Goal: Task Accomplishment & Management: Use online tool/utility

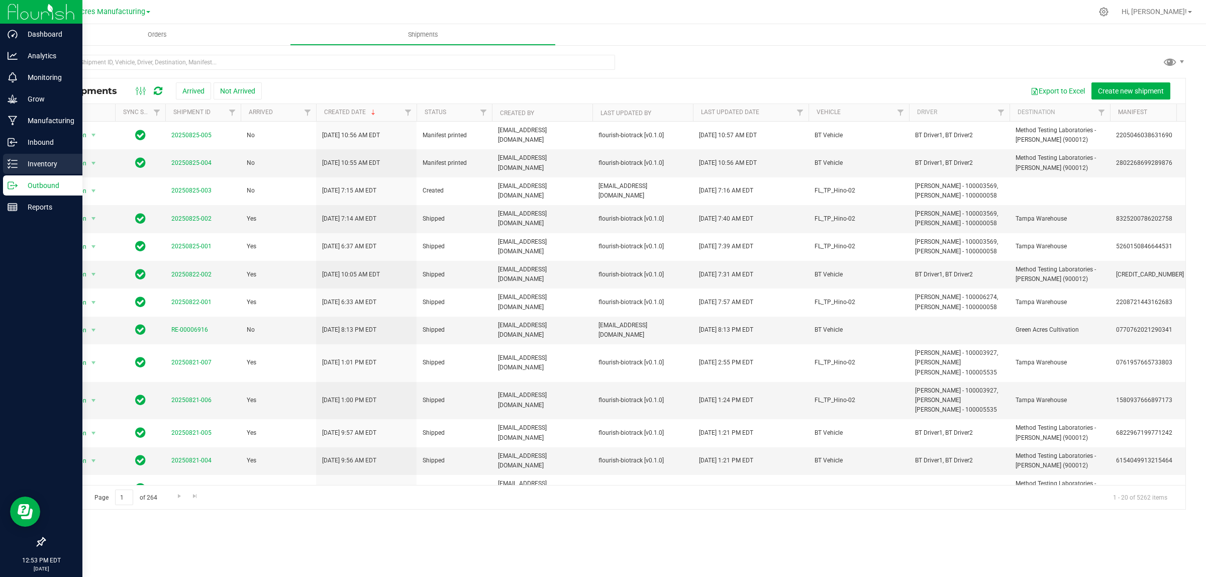
click at [18, 166] on p "Inventory" at bounding box center [48, 164] width 60 height 12
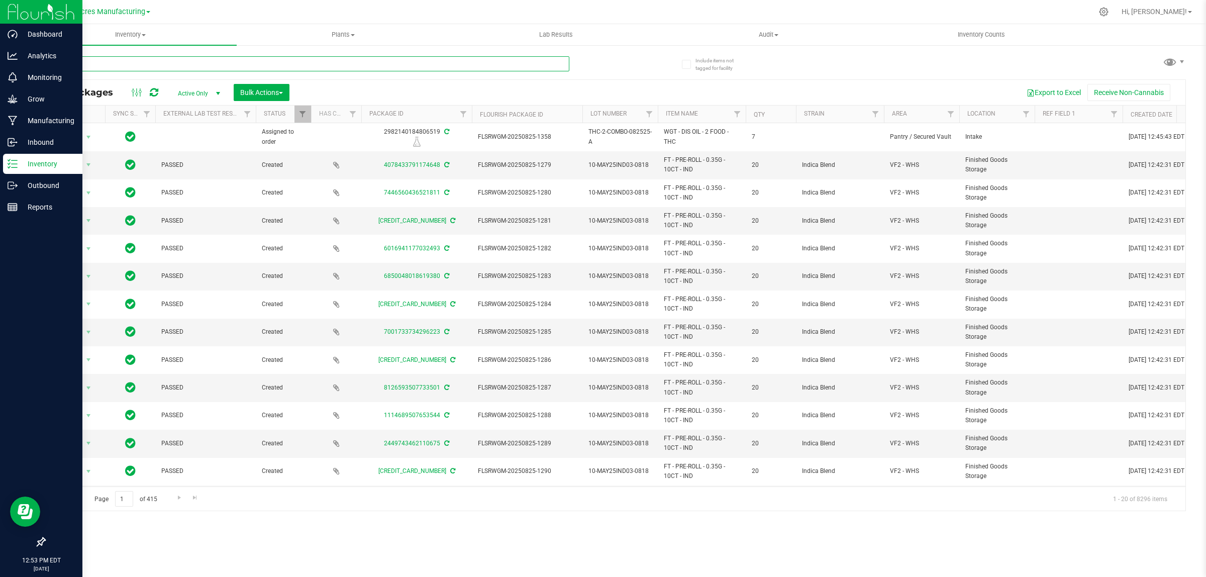
click at [214, 61] on input "text" at bounding box center [306, 63] width 525 height 15
type input "sample"
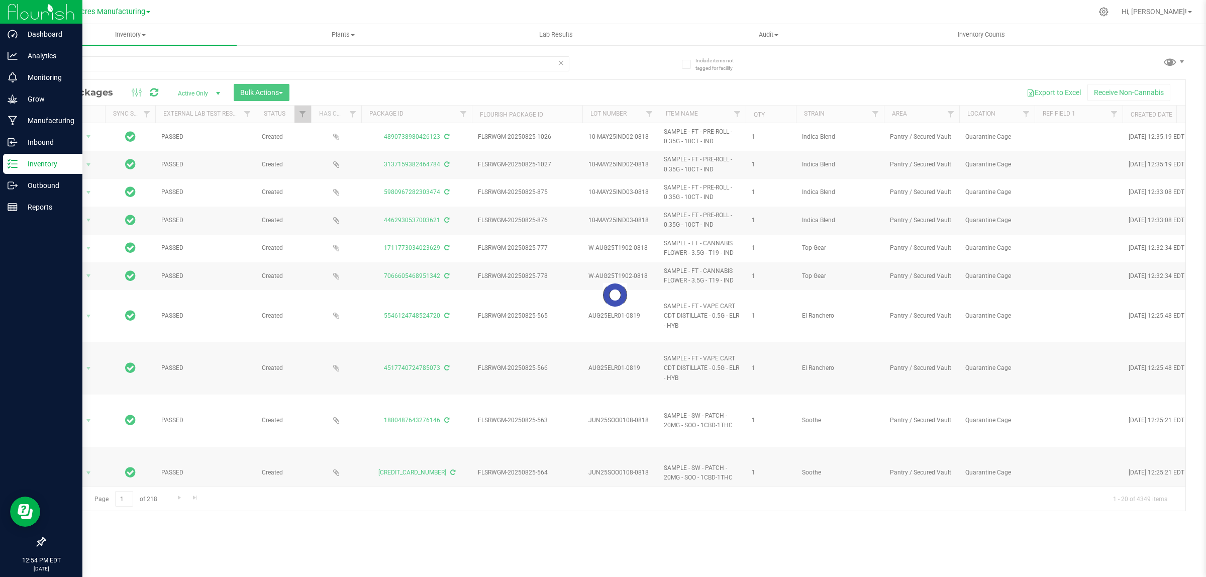
click at [89, 136] on div at bounding box center [615, 295] width 1140 height 431
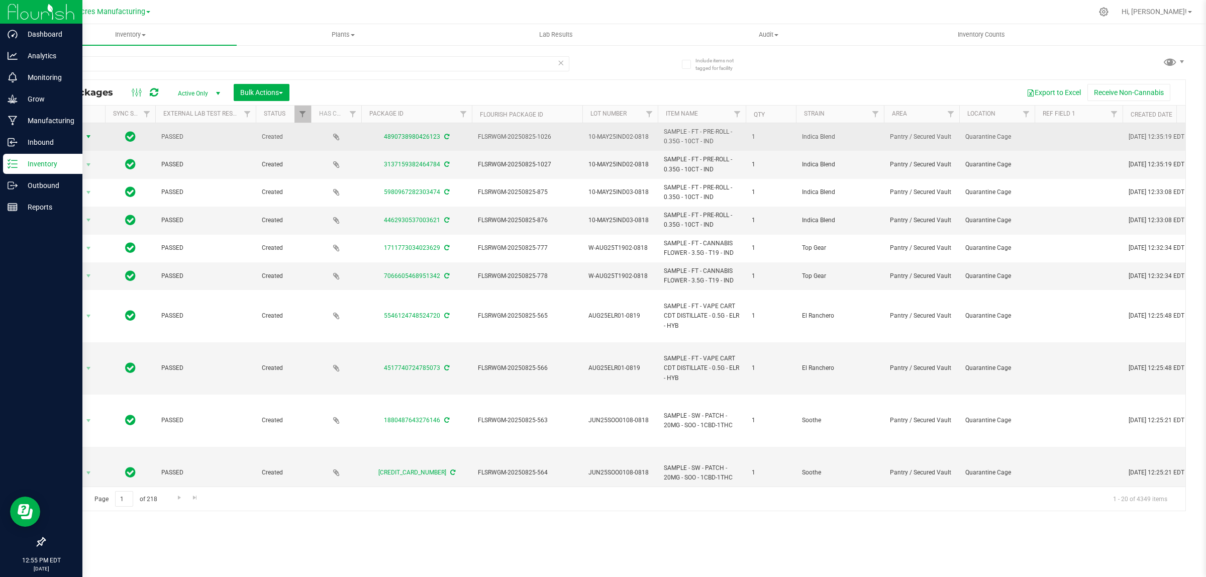
click at [89, 137] on span "select" at bounding box center [88, 137] width 8 height 8
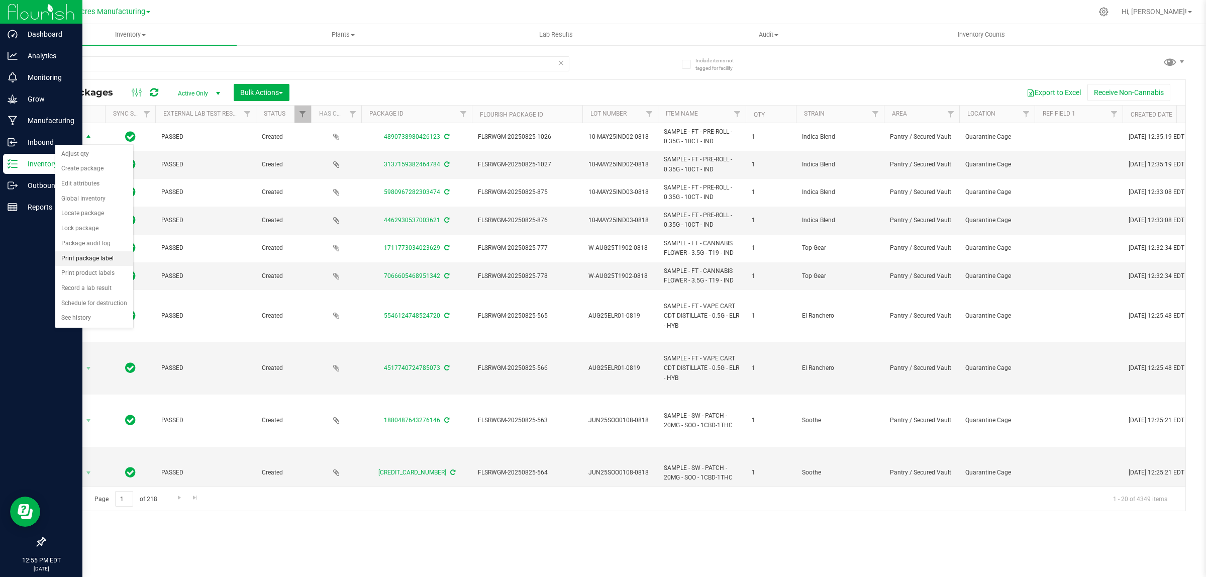
click at [76, 259] on li "Print package label" at bounding box center [94, 258] width 78 height 15
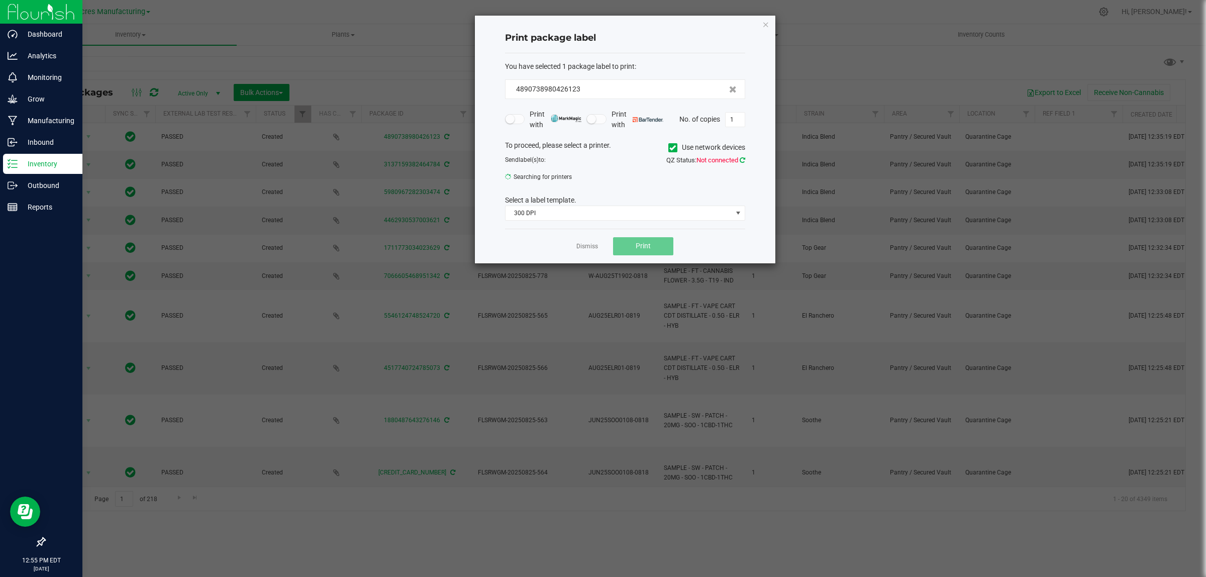
click at [741, 160] on icon at bounding box center [743, 160] width 6 height 7
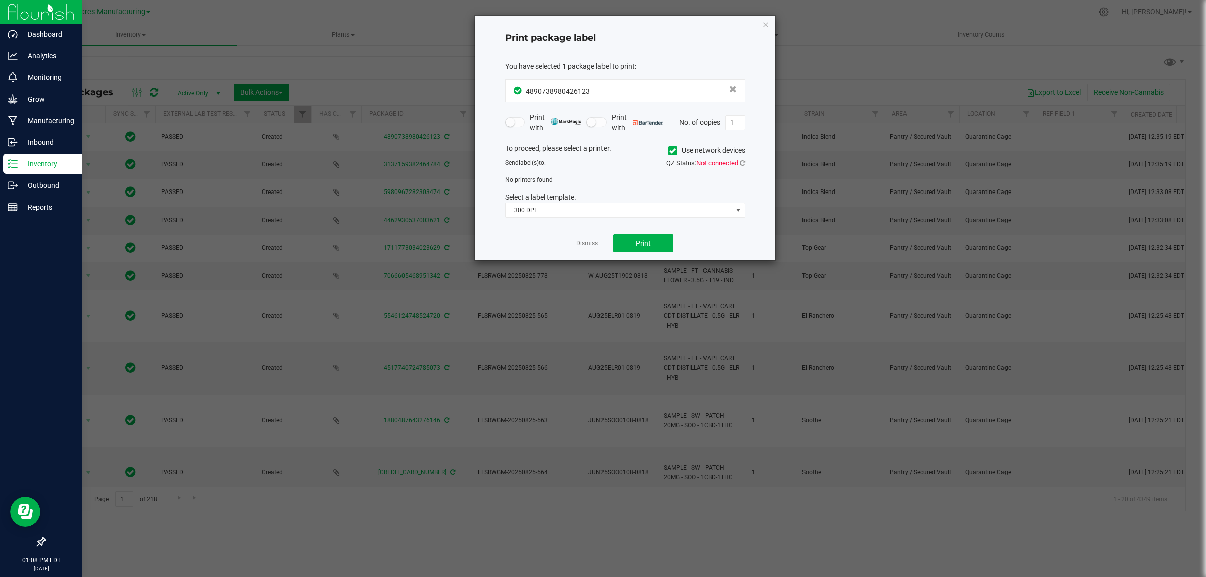
click at [586, 235] on div "Dismiss Print" at bounding box center [625, 243] width 240 height 35
click at [583, 245] on link "Dismiss" at bounding box center [587, 243] width 22 height 9
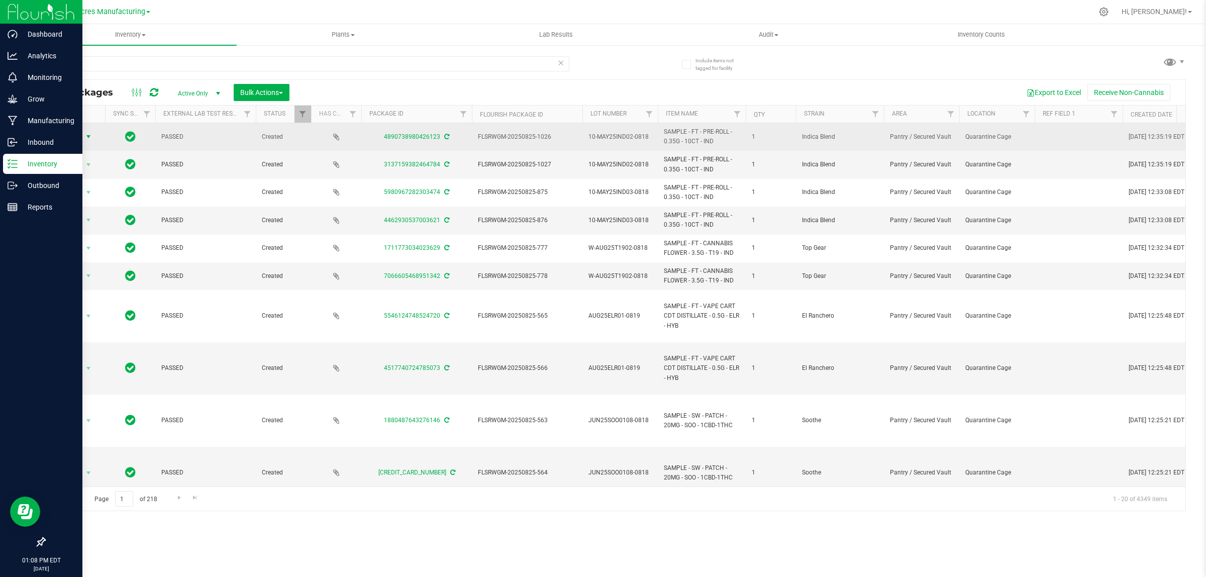
click at [86, 139] on span "select" at bounding box center [88, 137] width 8 height 8
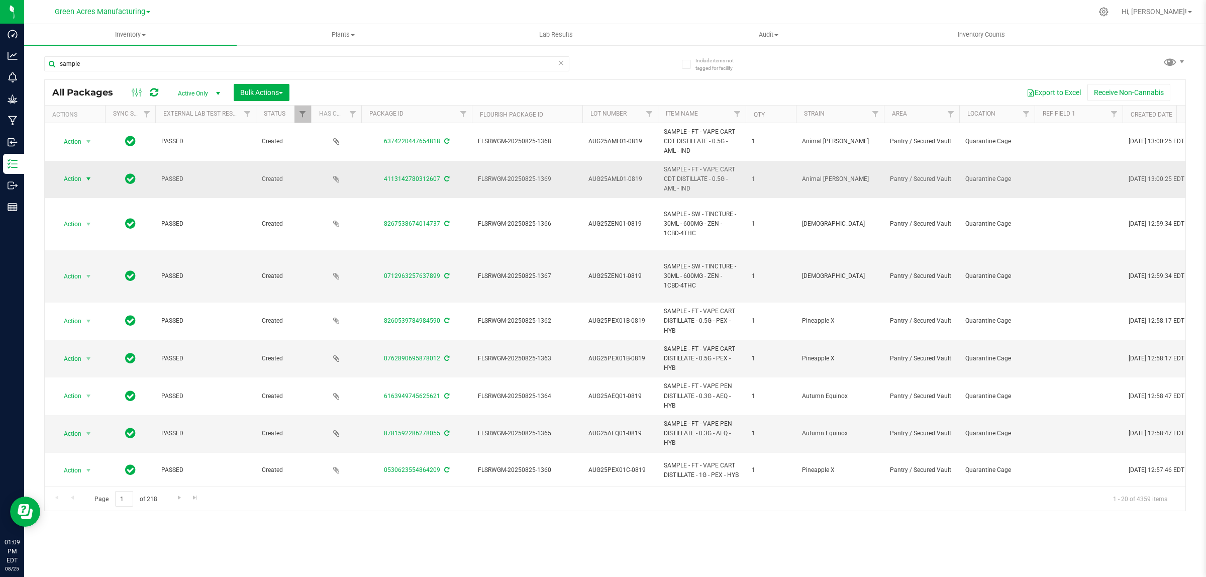
click at [89, 181] on span "select" at bounding box center [88, 179] width 8 height 8
click at [91, 307] on li "Print package label" at bounding box center [94, 300] width 78 height 15
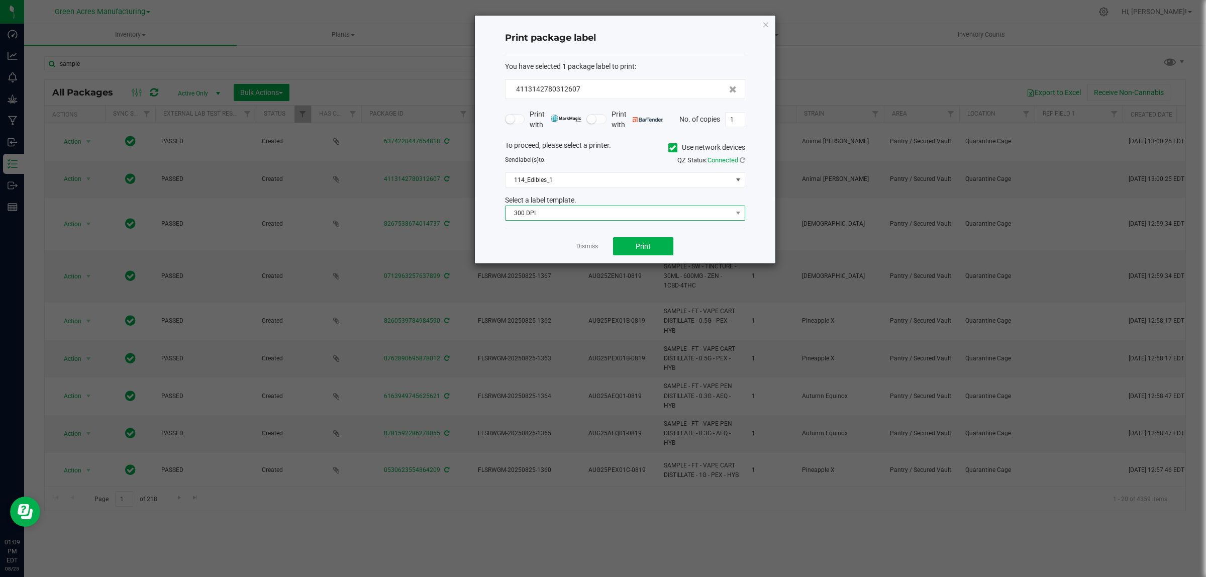
click at [740, 209] on span at bounding box center [737, 213] width 13 height 14
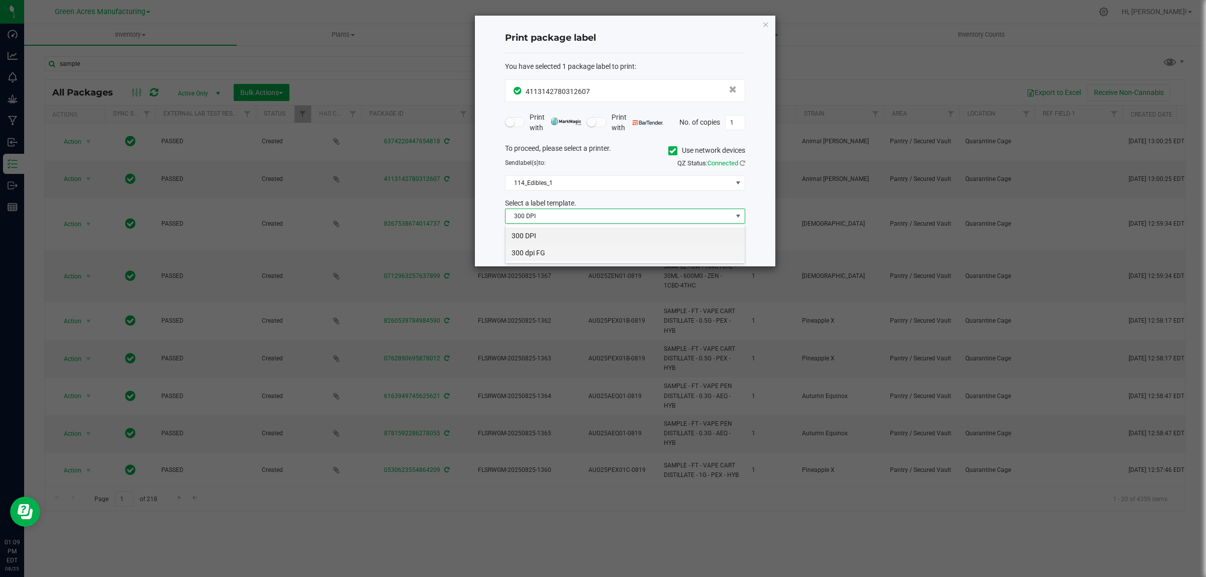
click at [541, 252] on li "300 dpi FG" at bounding box center [624, 252] width 239 height 17
click at [706, 179] on span "114_Edibles_1" at bounding box center [618, 183] width 227 height 14
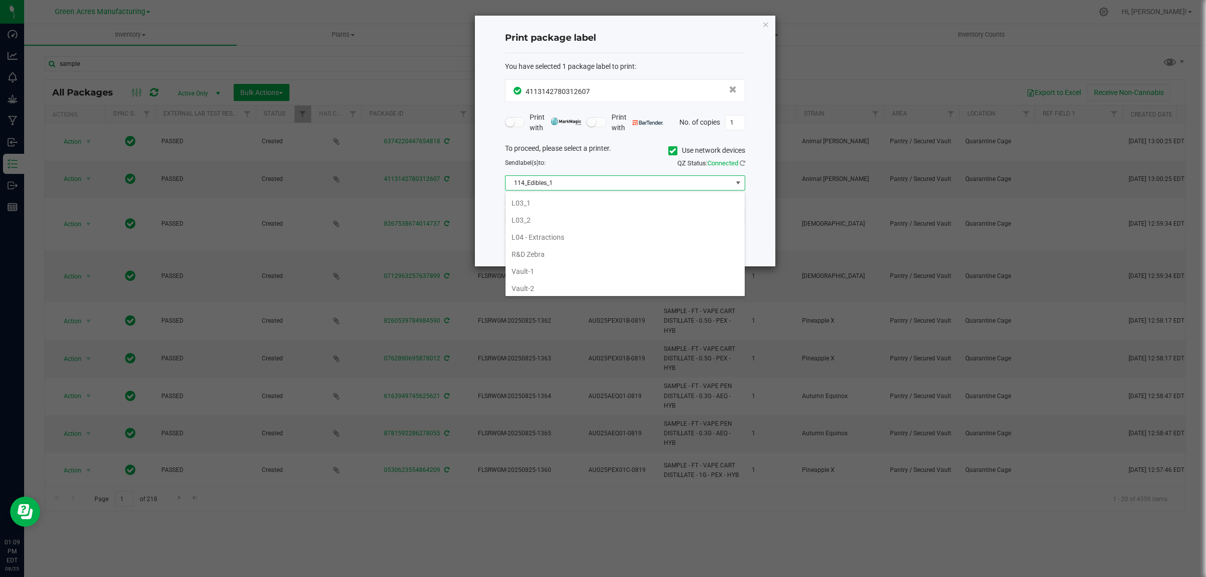
scroll to position [436, 0]
click at [543, 199] on li "Vault-1" at bounding box center [624, 199] width 239 height 17
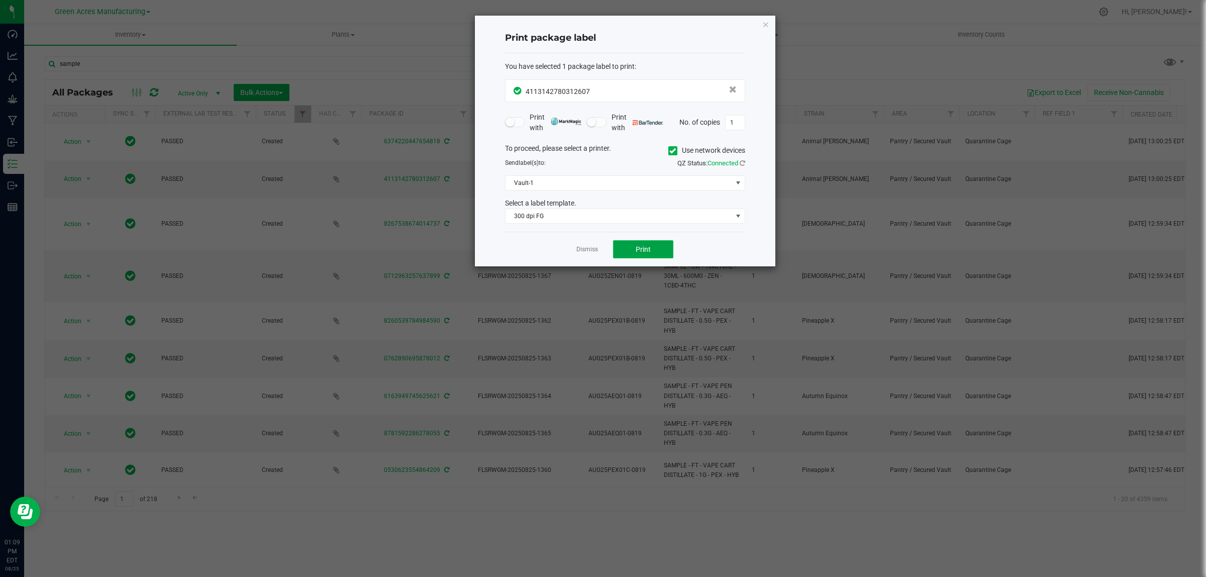
click at [640, 249] on span "Print" at bounding box center [643, 249] width 15 height 8
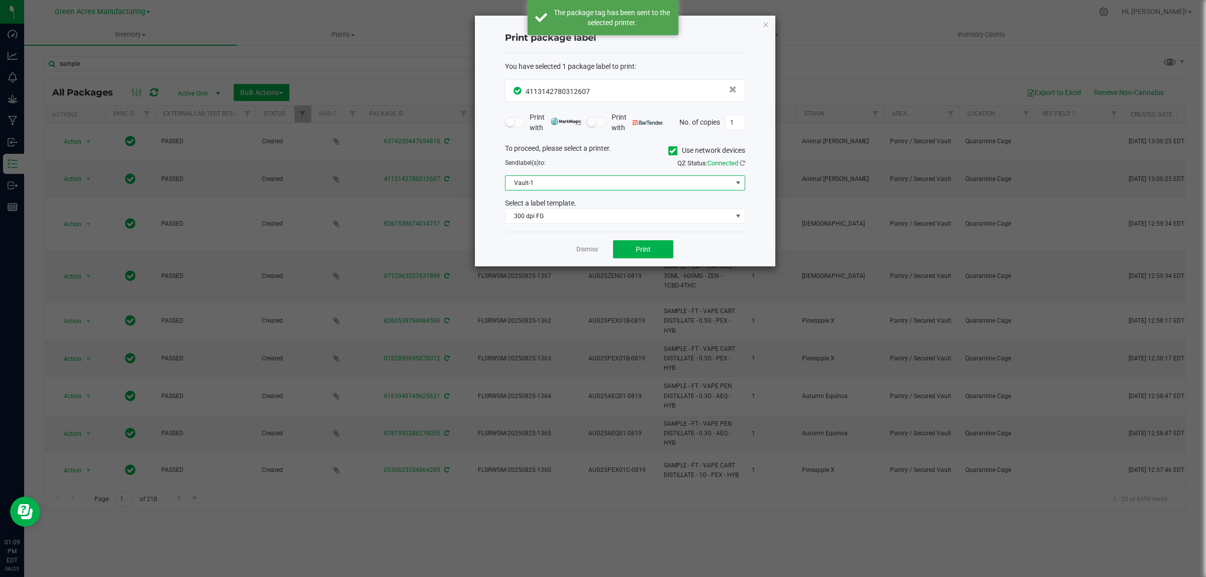
click at [740, 181] on span at bounding box center [738, 183] width 8 height 8
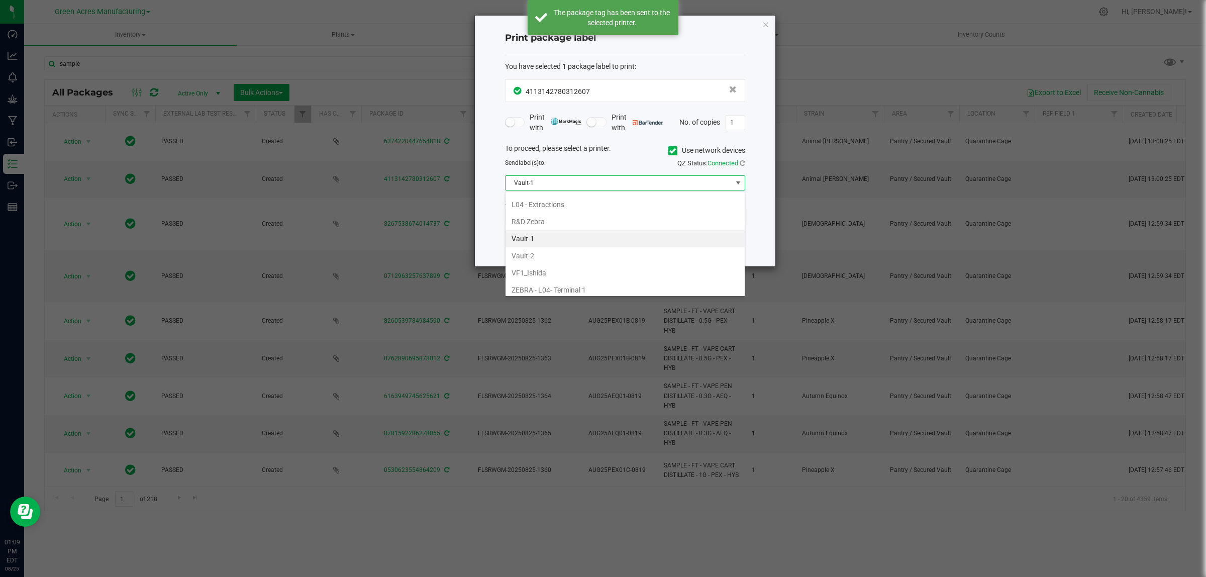
scroll to position [412, 0]
click at [544, 240] on li "Vault-2" at bounding box center [624, 233] width 239 height 17
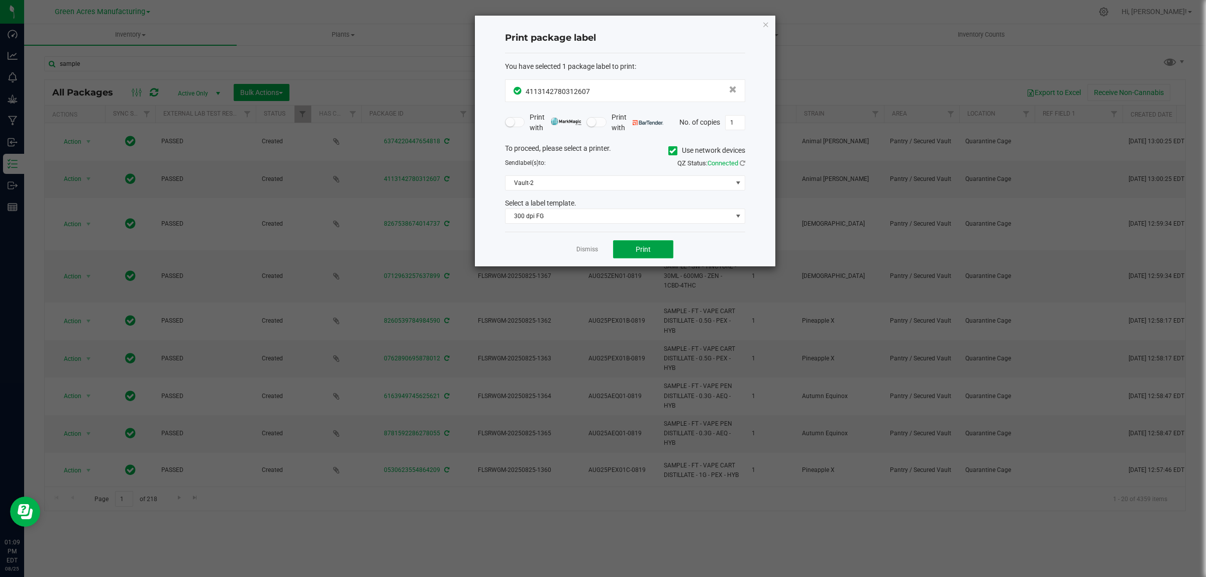
click at [631, 250] on button "Print" at bounding box center [643, 249] width 60 height 18
click at [581, 249] on link "Dismiss" at bounding box center [587, 249] width 22 height 9
